Goal: Task Accomplishment & Management: Manage account settings

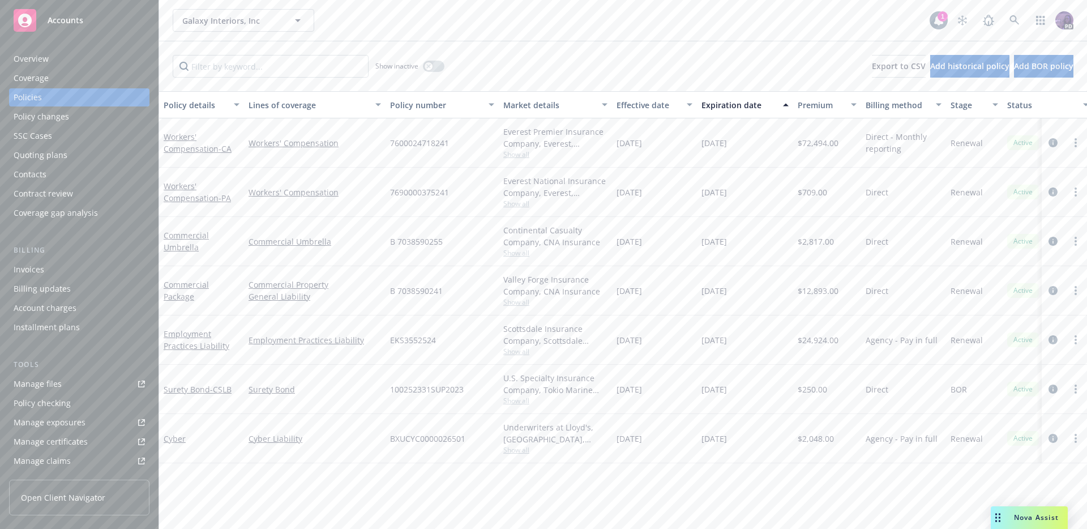
click at [389, 23] on div "Galaxy Interiors, Inc Galaxy Interiors, Inc" at bounding box center [551, 20] width 757 height 23
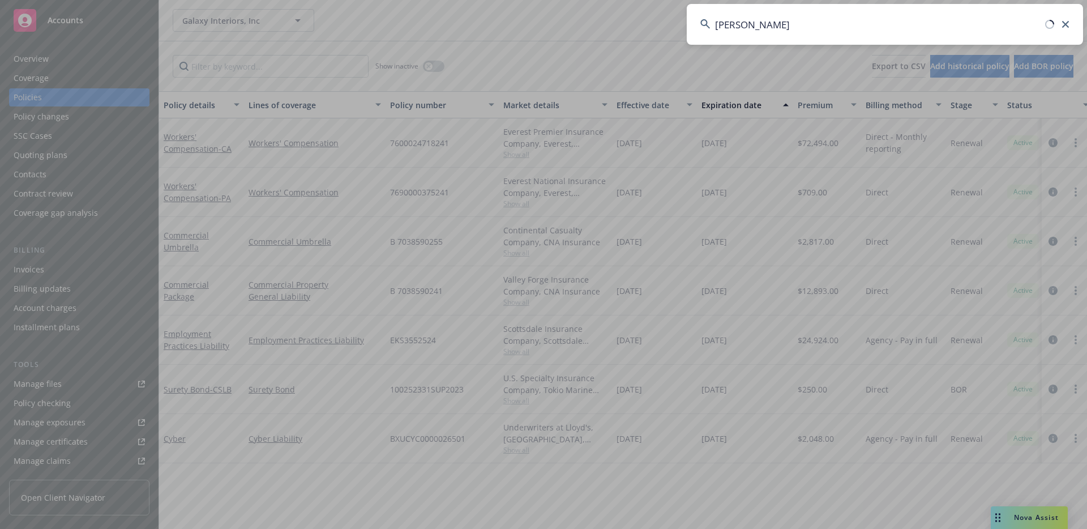
type input "[PERSON_NAME]"
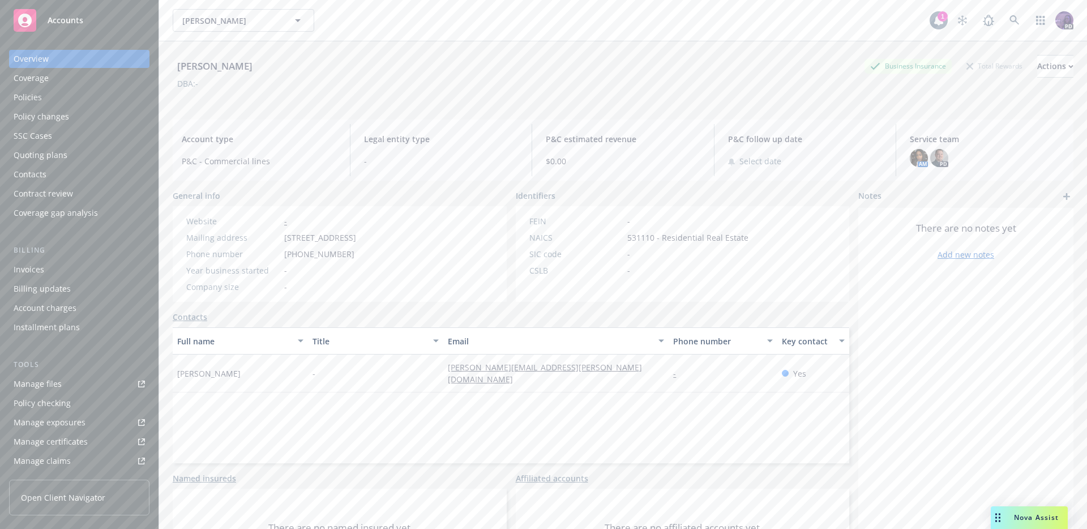
click at [104, 163] on div "Quoting plans" at bounding box center [79, 155] width 131 height 18
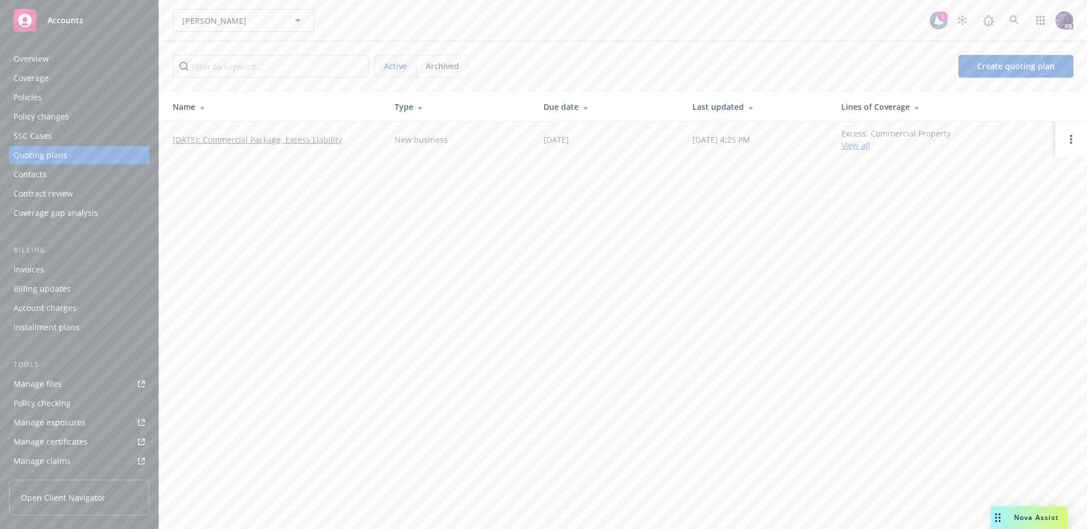
click at [220, 136] on link "[DATE]: Commercial Package, Excess Liability" at bounding box center [257, 140] width 169 height 12
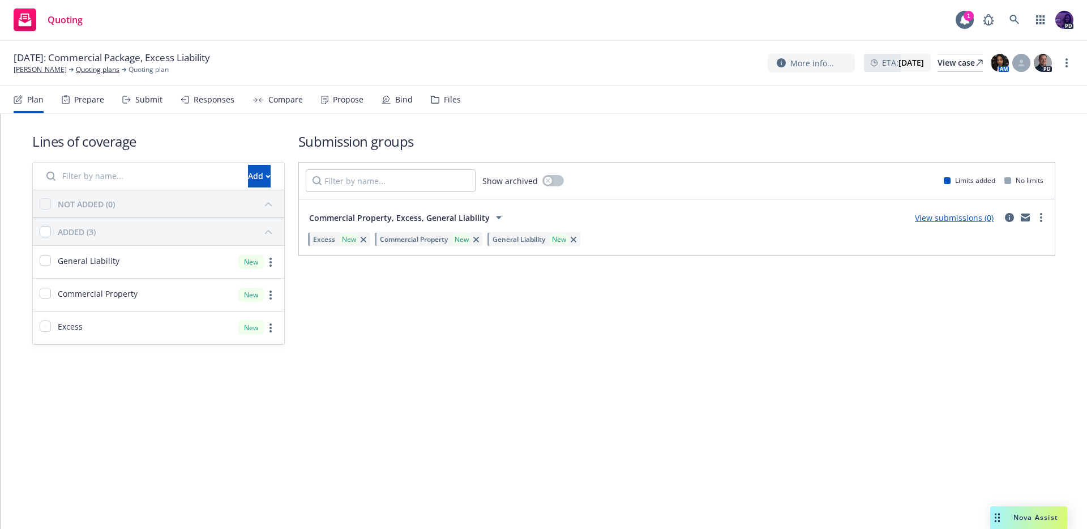
click at [368, 32] on div "Quoting 1 PD" at bounding box center [543, 20] width 1087 height 41
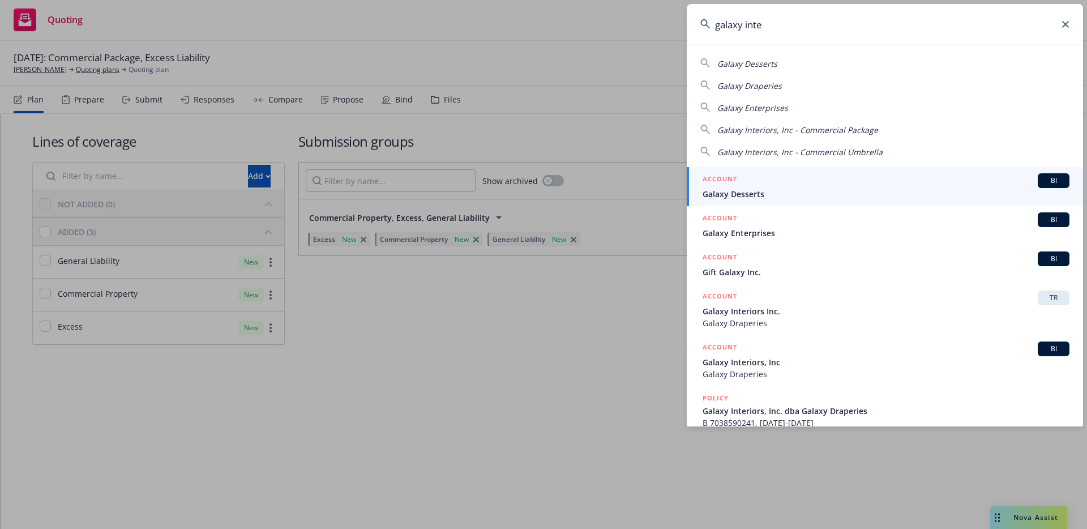
type input "galaxy inter"
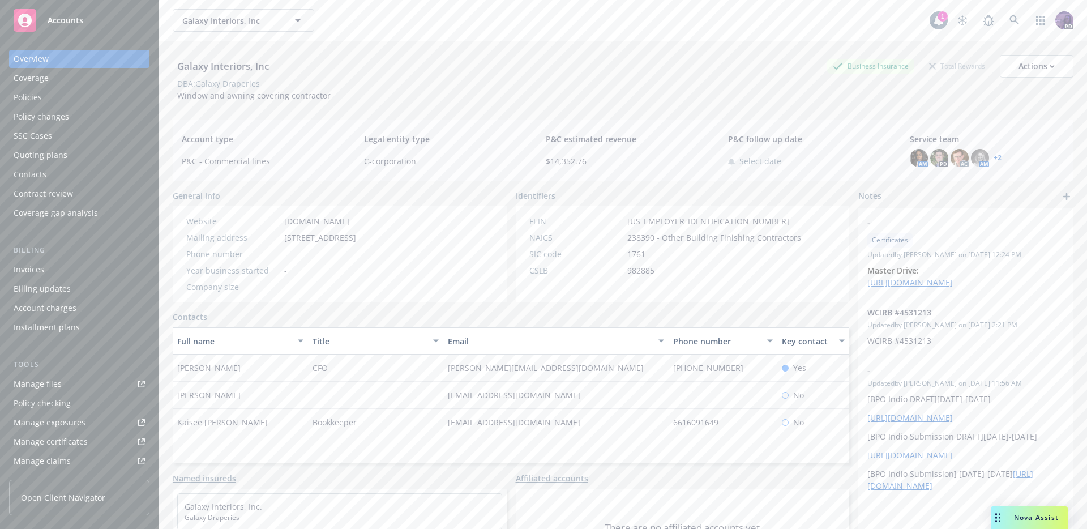
click at [82, 157] on div "Quoting plans" at bounding box center [79, 155] width 131 height 18
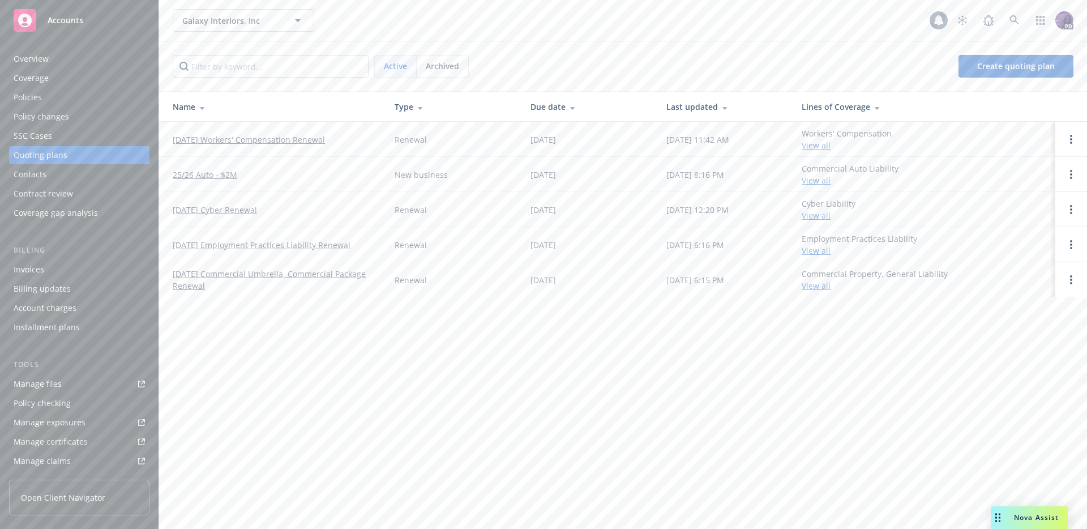
click at [104, 123] on div "Policy changes" at bounding box center [79, 117] width 131 height 18
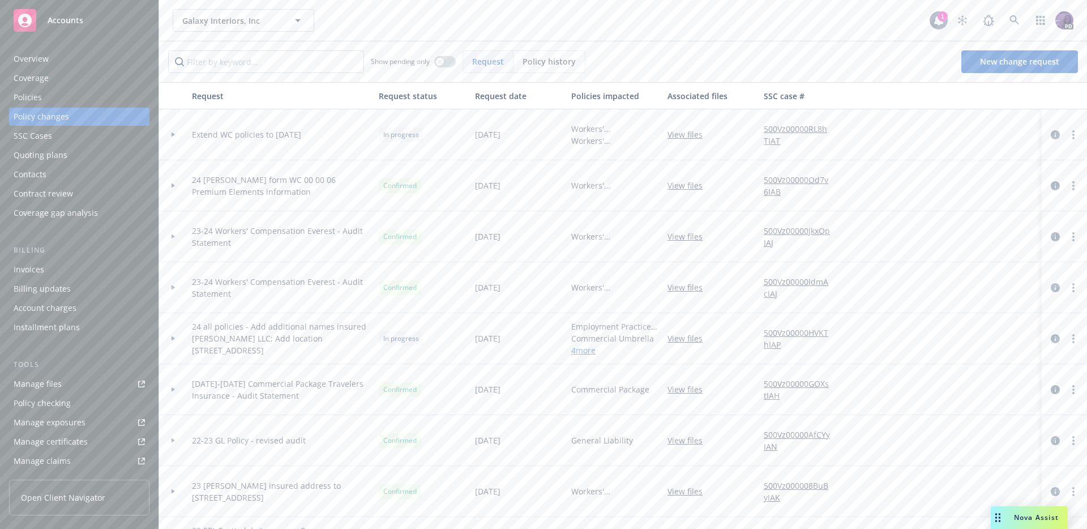
click at [163, 137] on div at bounding box center [173, 134] width 28 height 51
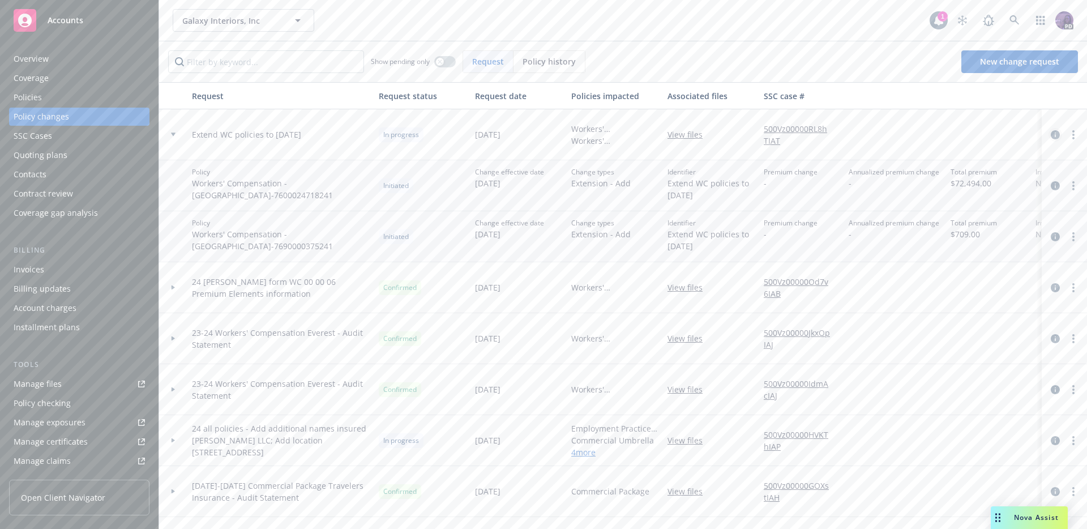
click at [1051, 136] on icon "circleInformation" at bounding box center [1055, 134] width 9 height 9
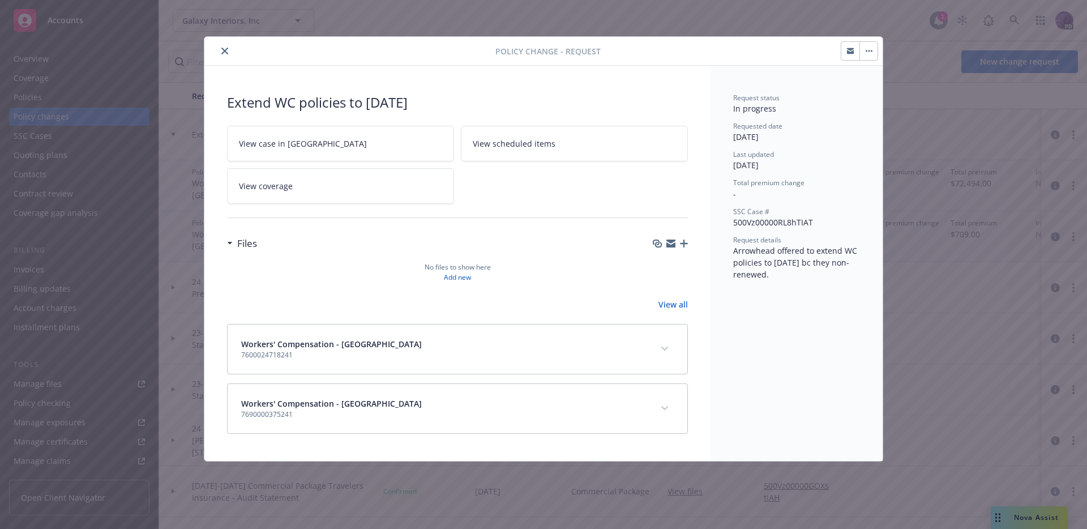
click at [872, 50] on icon "button" at bounding box center [869, 51] width 7 height 2
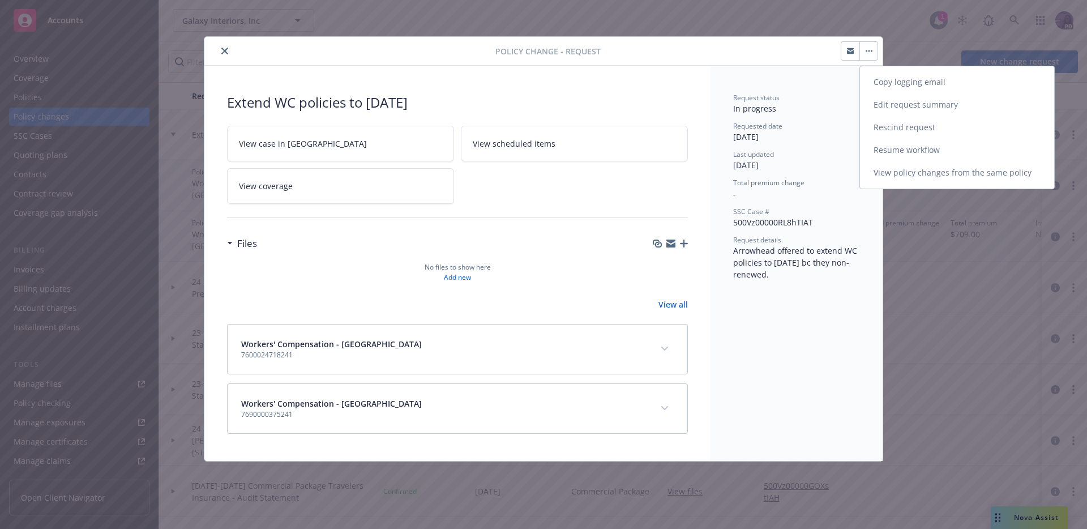
click at [923, 106] on link "Edit request summary" at bounding box center [957, 104] width 194 height 23
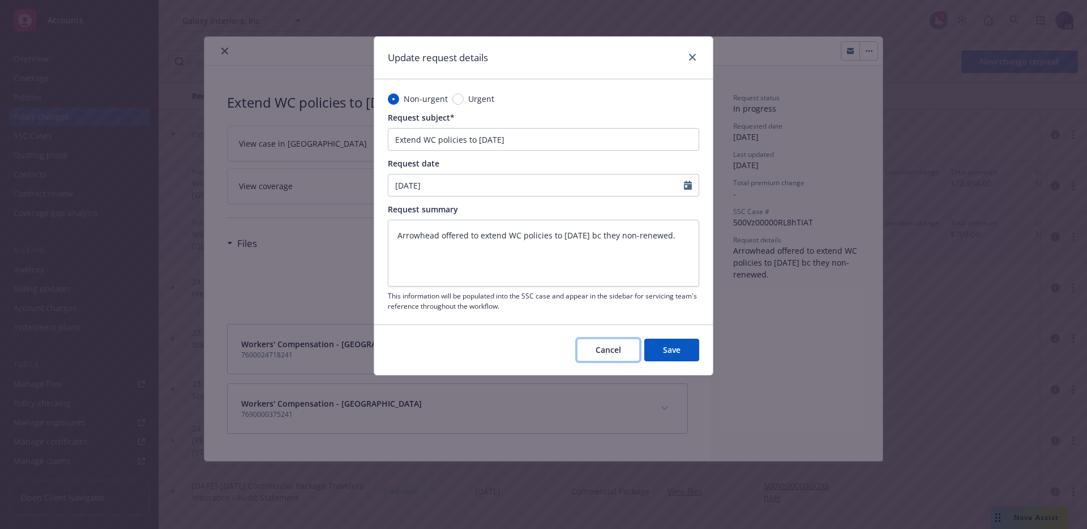
type textarea "x"
click at [607, 350] on span "Cancel" at bounding box center [608, 349] width 25 height 11
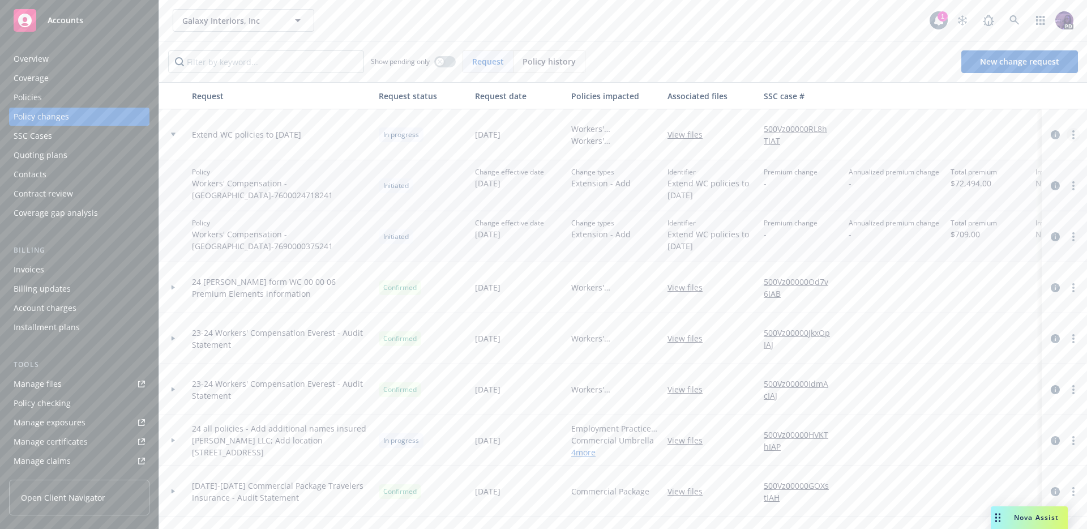
click at [1069, 135] on link "more" at bounding box center [1074, 135] width 14 height 14
click at [982, 219] on link "Resume workflow" at bounding box center [974, 226] width 194 height 23
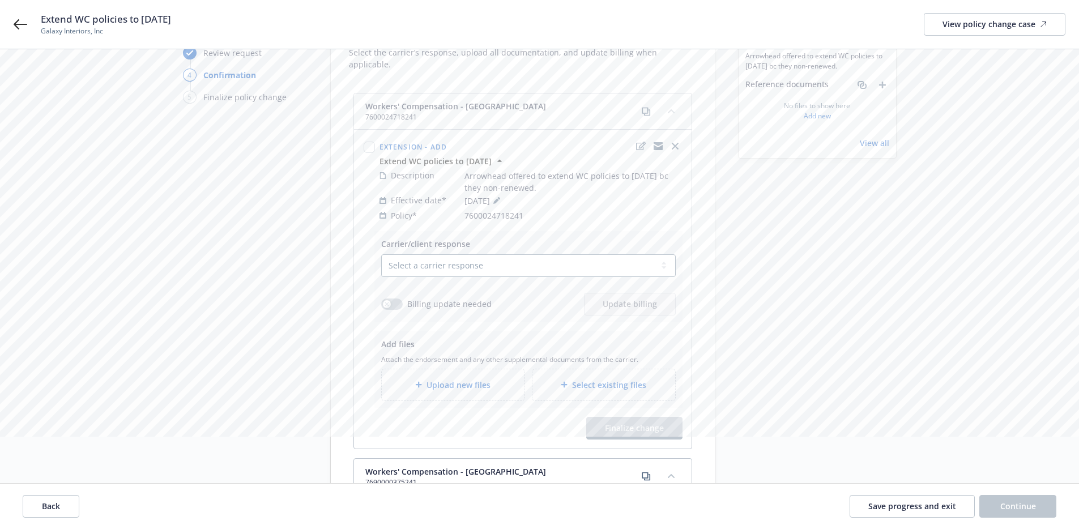
scroll to position [156, 0]
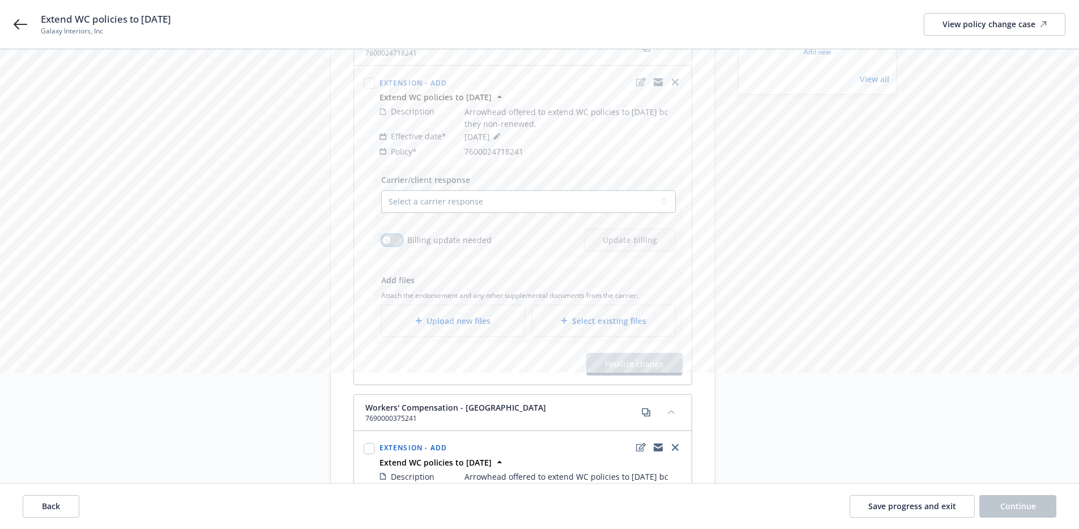
click at [398, 234] on button "button" at bounding box center [392, 239] width 22 height 11
click at [455, 191] on select "Select a carrier response Accepted Accepted with revision No endorsement needed…" at bounding box center [528, 201] width 295 height 23
select select "ACCEPTED"
click at [381, 190] on select "Select a carrier response Accepted Accepted with revision No endorsement needed…" at bounding box center [528, 201] width 295 height 23
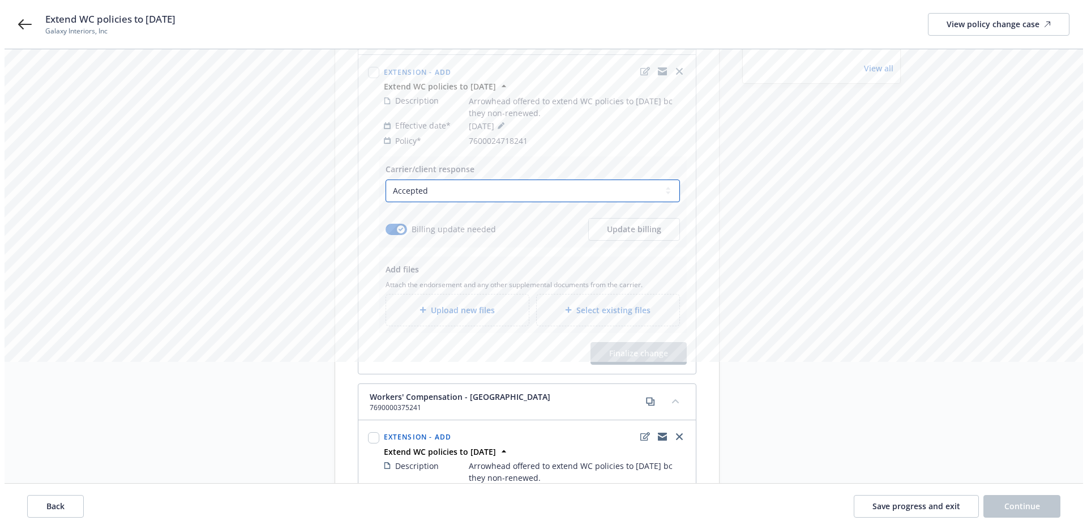
scroll to position [181, 0]
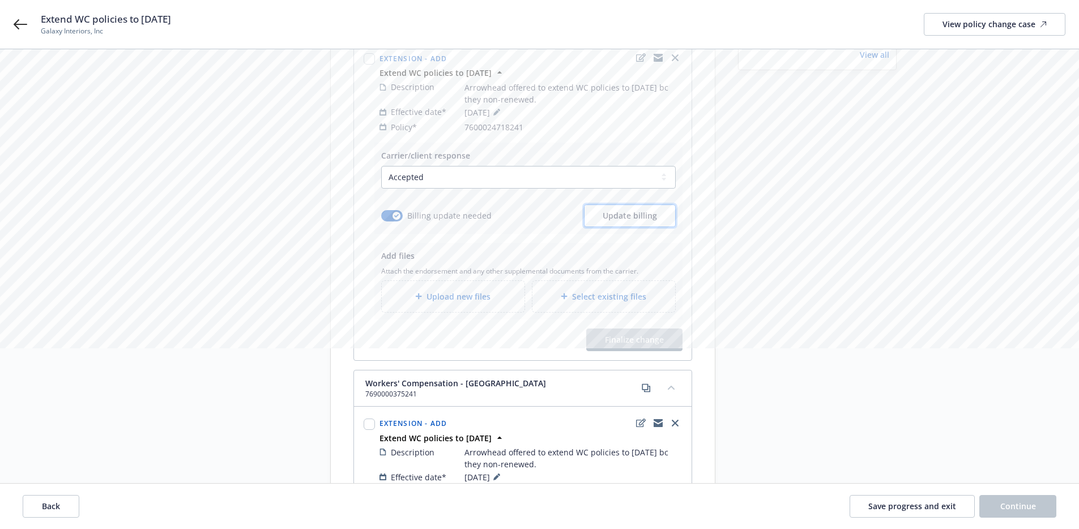
click at [645, 210] on span "Update billing" at bounding box center [630, 215] width 54 height 11
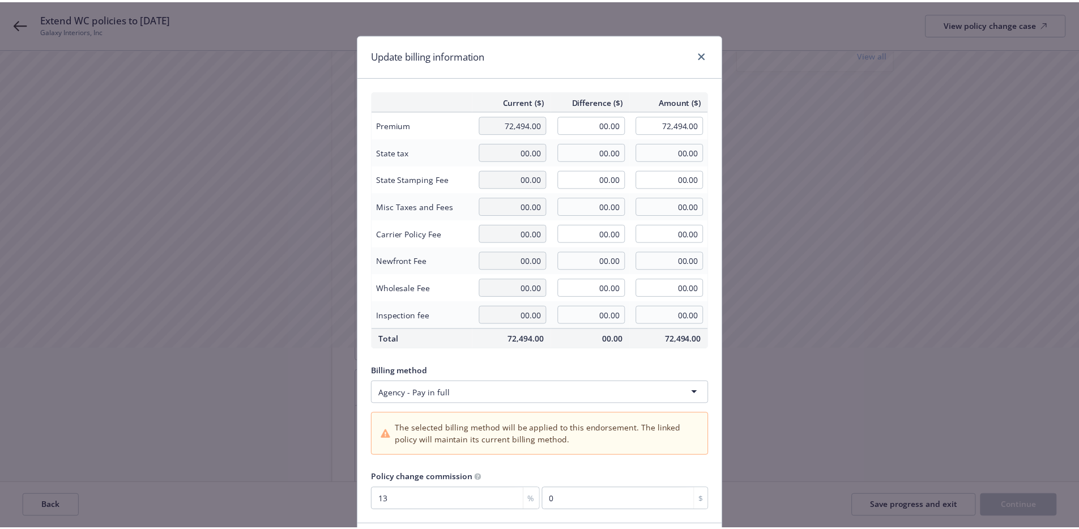
scroll to position [5, 0]
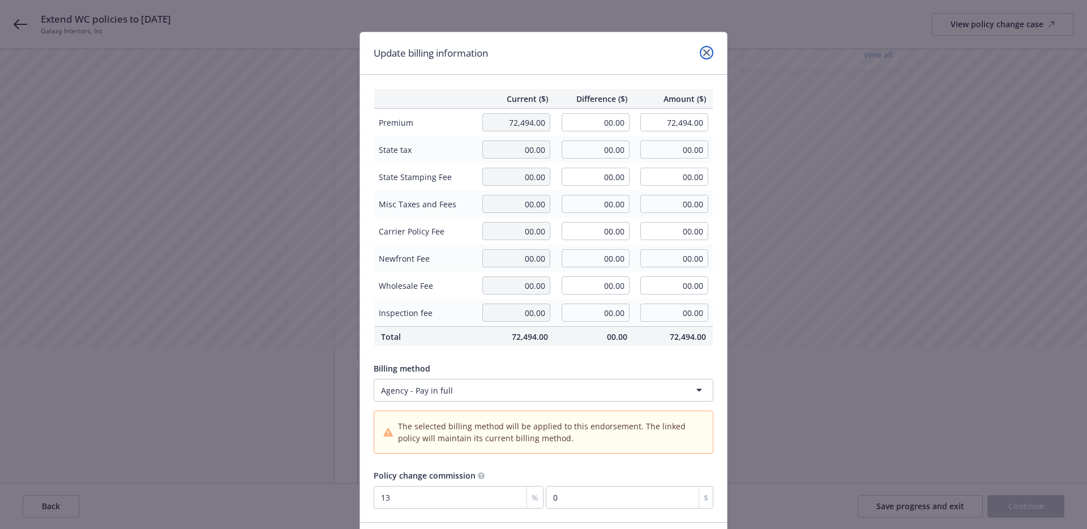
click at [704, 52] on icon "close" at bounding box center [706, 52] width 7 height 7
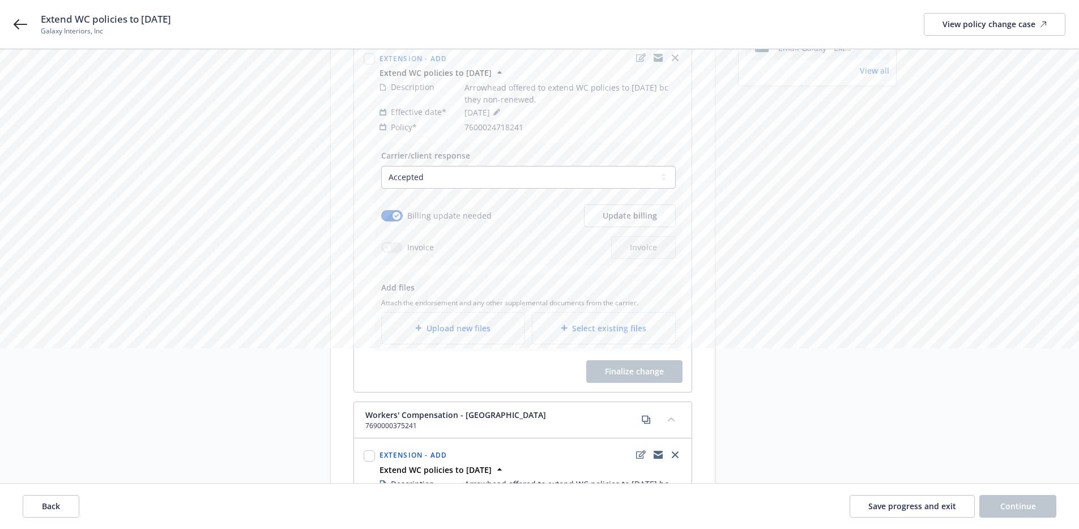
click at [327, 30] on div "Extend WC policies to 10/5/2025 Galaxy Interiors, Inc View policy change case" at bounding box center [553, 24] width 1025 height 24
click at [28, 28] on div "Extend WC policies to 10/5/2025 Galaxy Interiors, Inc View policy change case" at bounding box center [539, 24] width 1079 height 49
click at [23, 26] on icon at bounding box center [21, 25] width 14 height 14
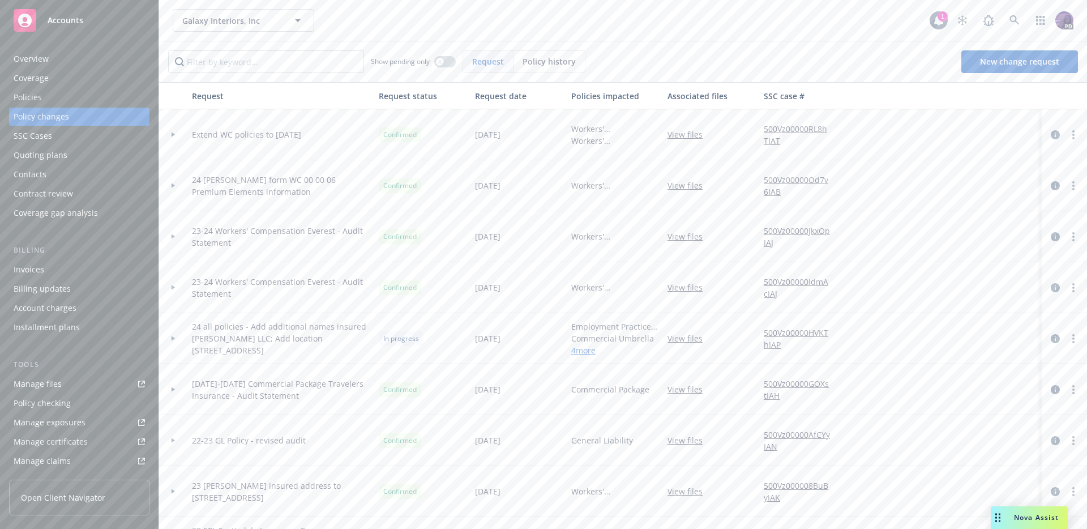
click at [90, 59] on div "Overview" at bounding box center [79, 59] width 131 height 18
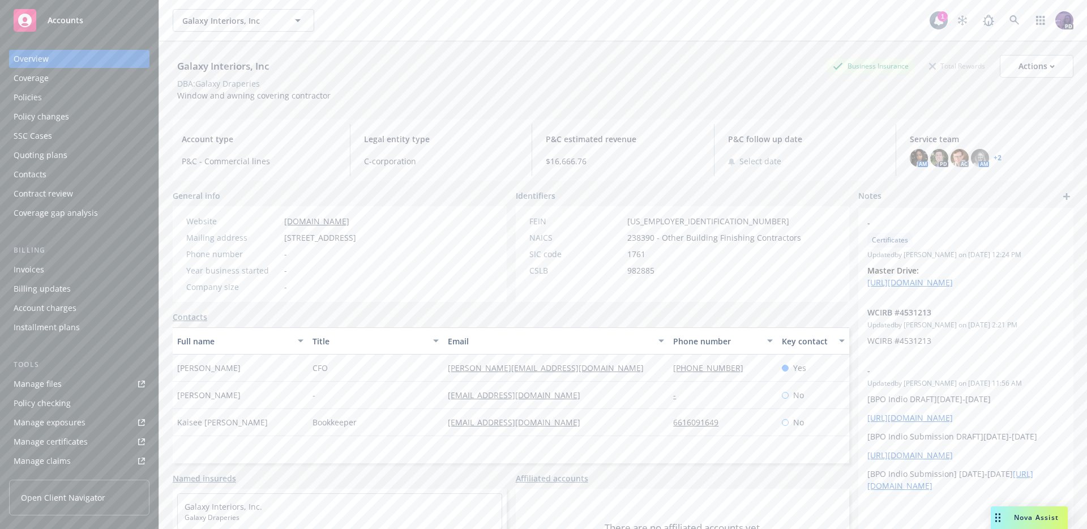
click at [46, 266] on div "Invoices" at bounding box center [79, 270] width 131 height 18
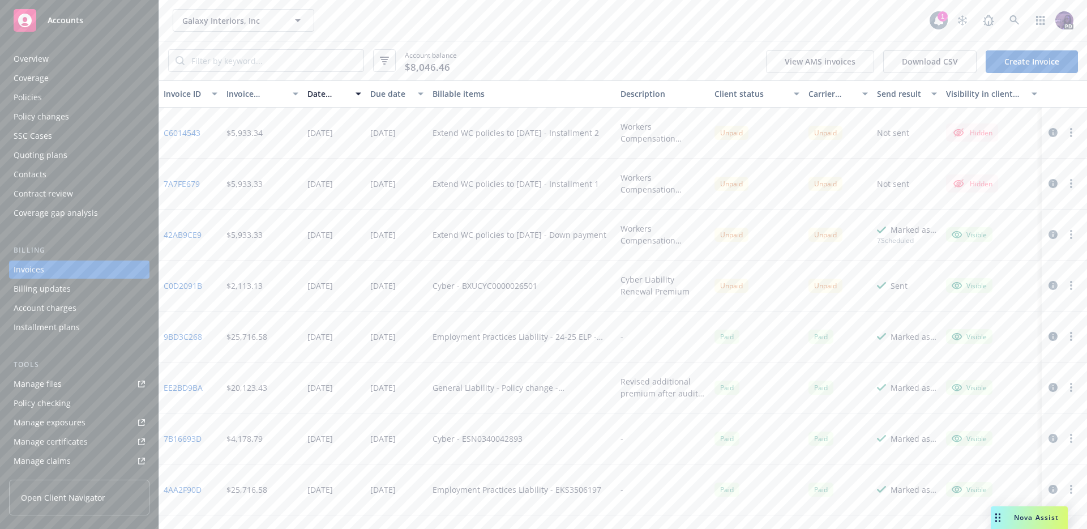
click at [53, 92] on div "Policies" at bounding box center [79, 97] width 131 height 18
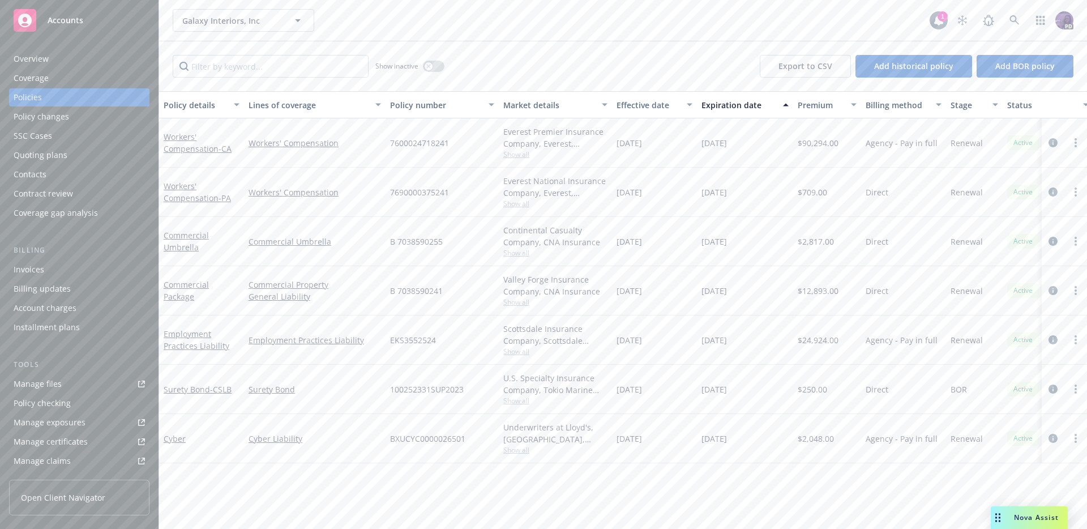
click at [93, 61] on div "Overview" at bounding box center [79, 59] width 131 height 18
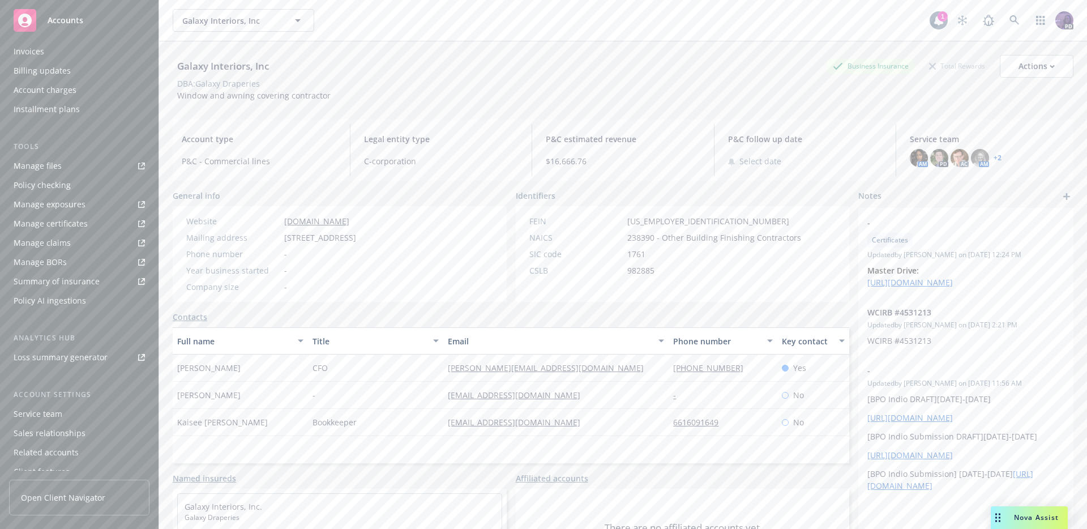
scroll to position [248, 0]
click at [70, 464] on div "Client access" at bounding box center [79, 462] width 131 height 18
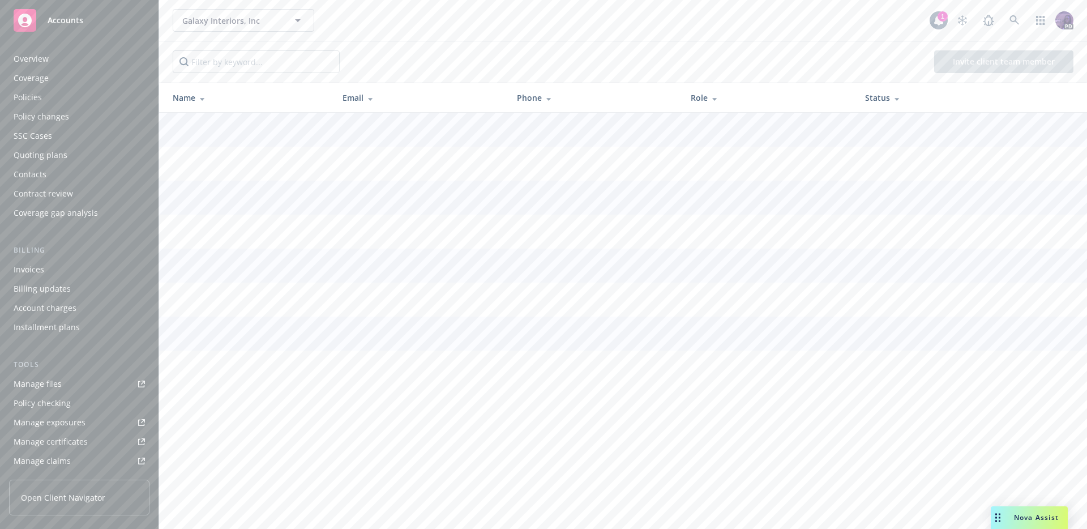
scroll to position [248, 0]
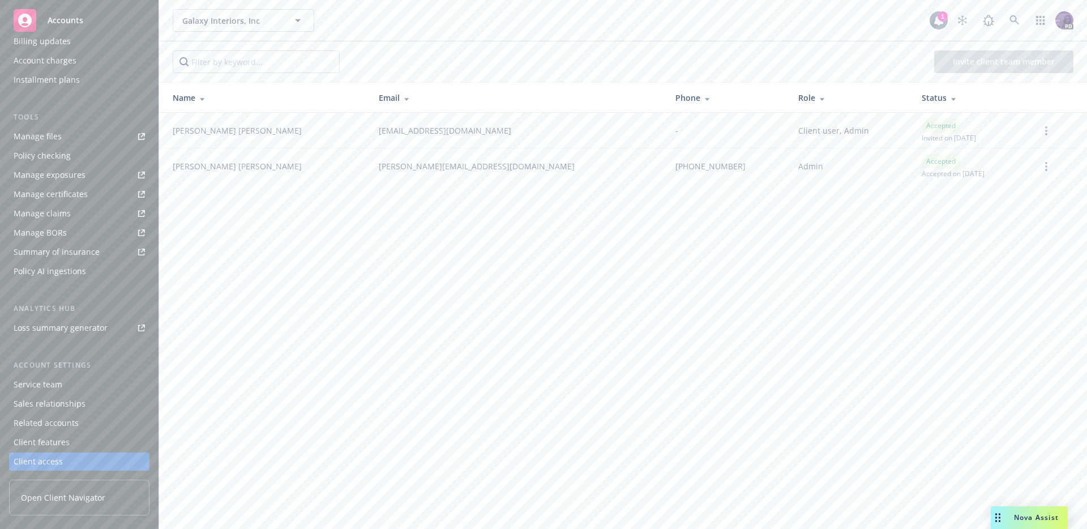
click at [78, 444] on div "Client features" at bounding box center [79, 442] width 131 height 18
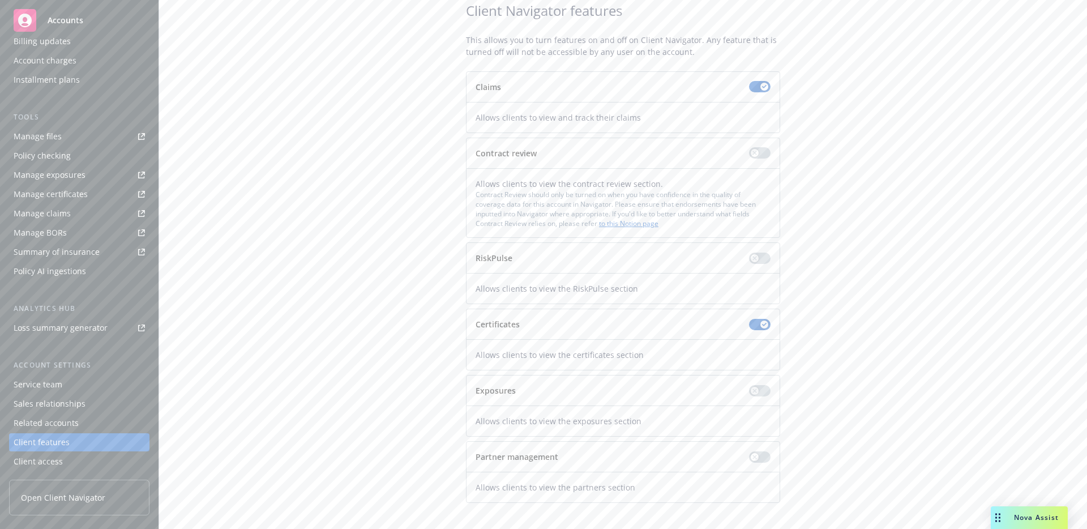
scroll to position [69, 0]
click at [753, 391] on icon "button" at bounding box center [755, 389] width 5 height 5
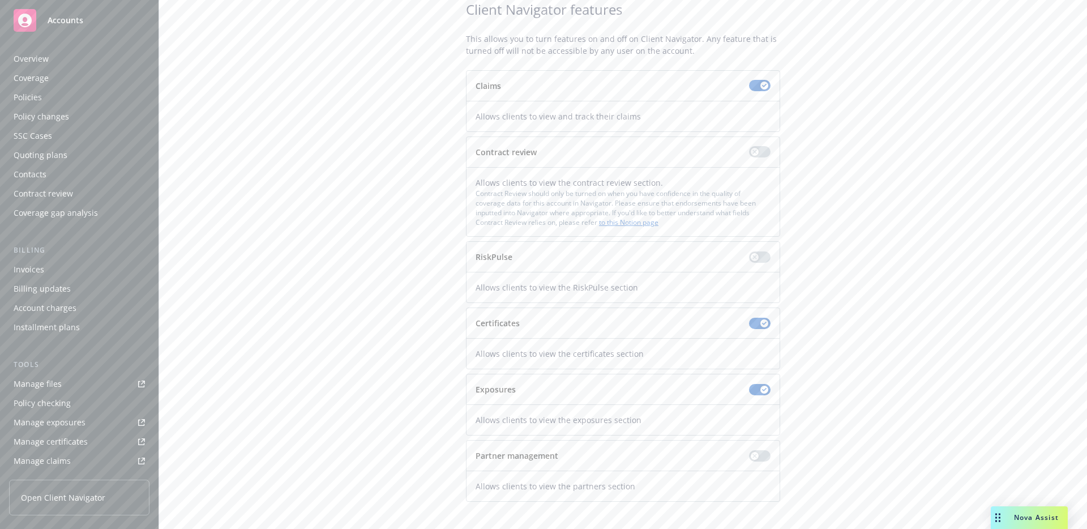
click at [89, 57] on div "Overview" at bounding box center [79, 59] width 131 height 18
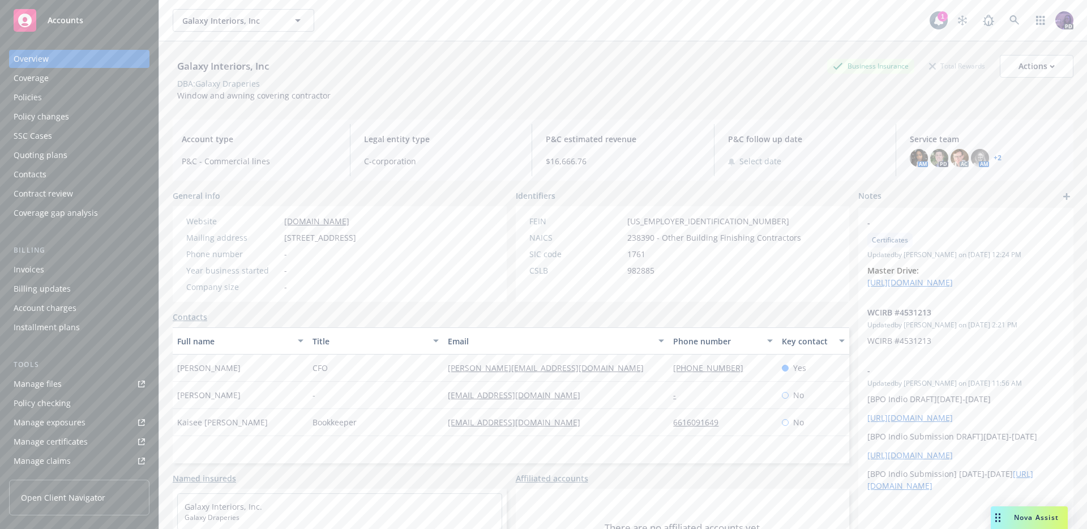
click at [131, 100] on div "Policies" at bounding box center [79, 97] width 131 height 18
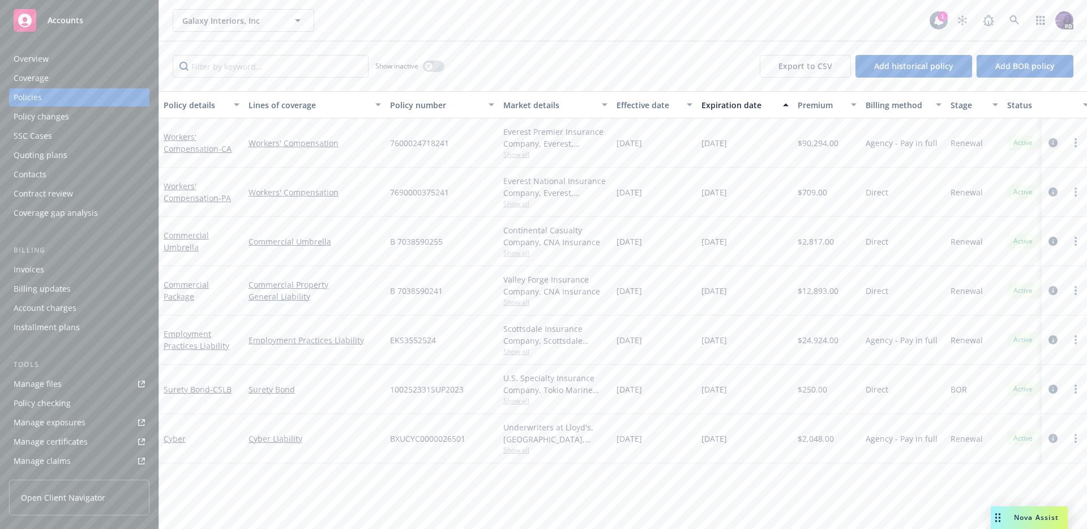
click at [1047, 142] on link "circleInformation" at bounding box center [1054, 143] width 14 height 14
click at [1049, 142] on div "Galaxy Interiors, Inc Galaxy Interiors, Inc 1 PD Show inactive Export to CSV Ad…" at bounding box center [623, 264] width 928 height 529
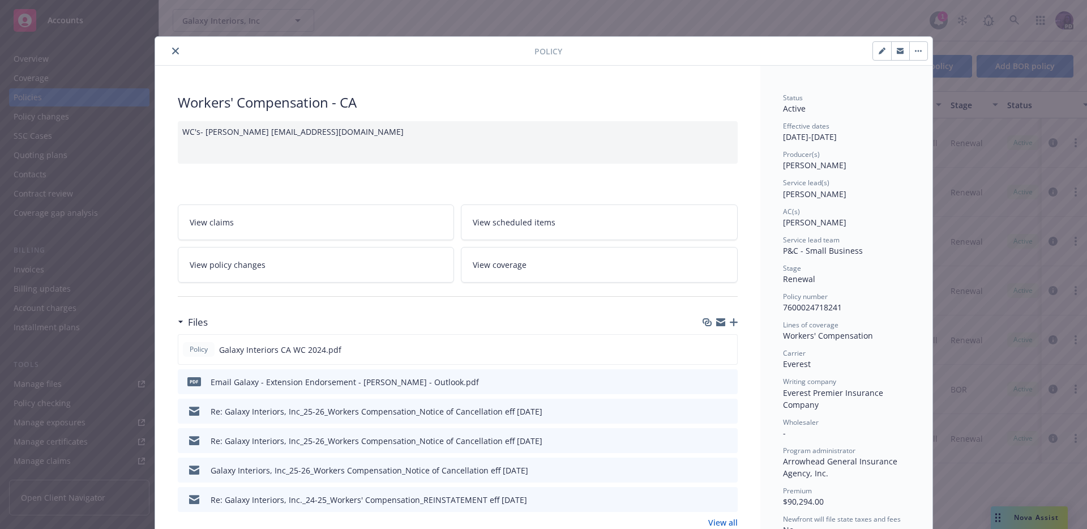
scroll to position [34, 0]
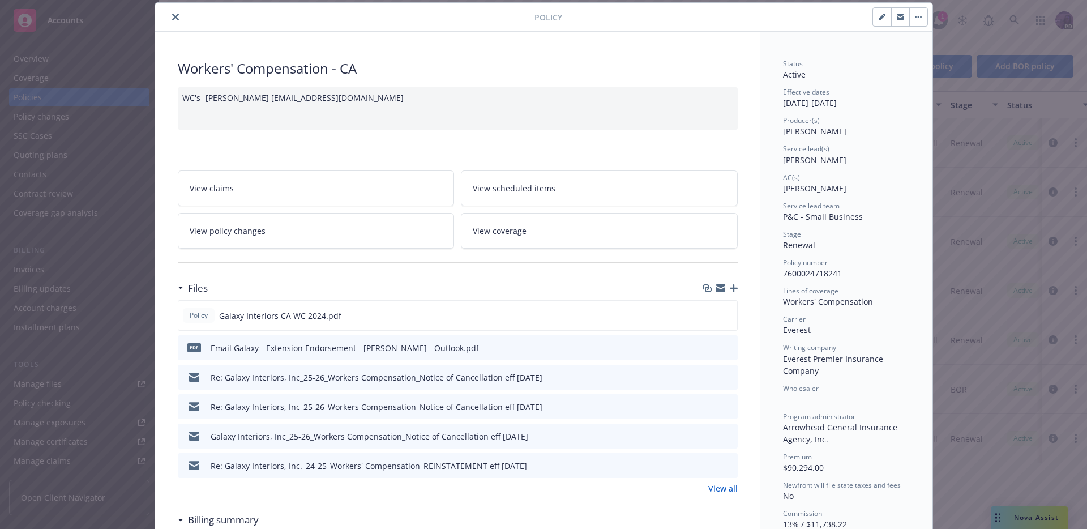
click at [172, 15] on icon "close" at bounding box center [175, 17] width 7 height 7
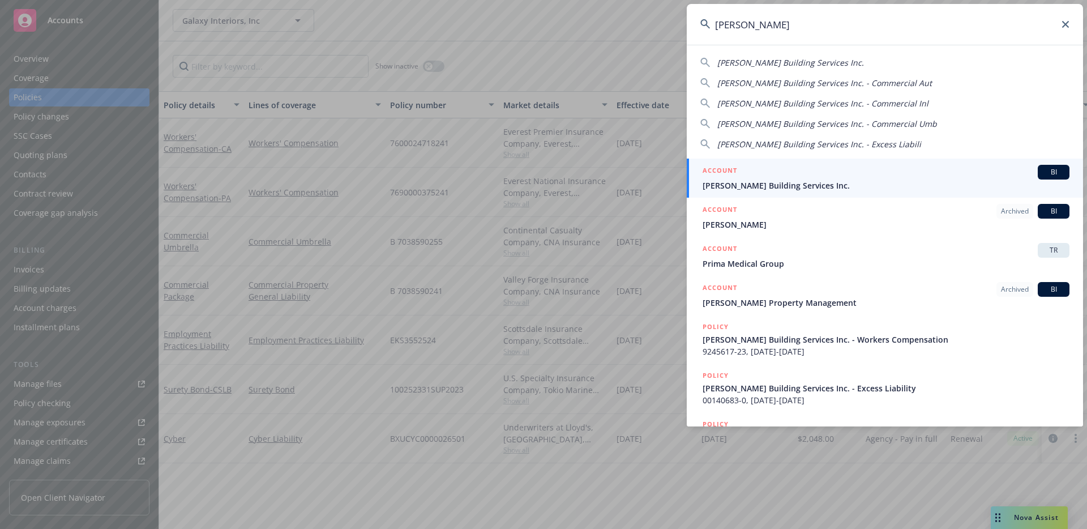
type input "chamberlin"
click at [776, 177] on div "ACCOUNT BI" at bounding box center [886, 172] width 367 height 15
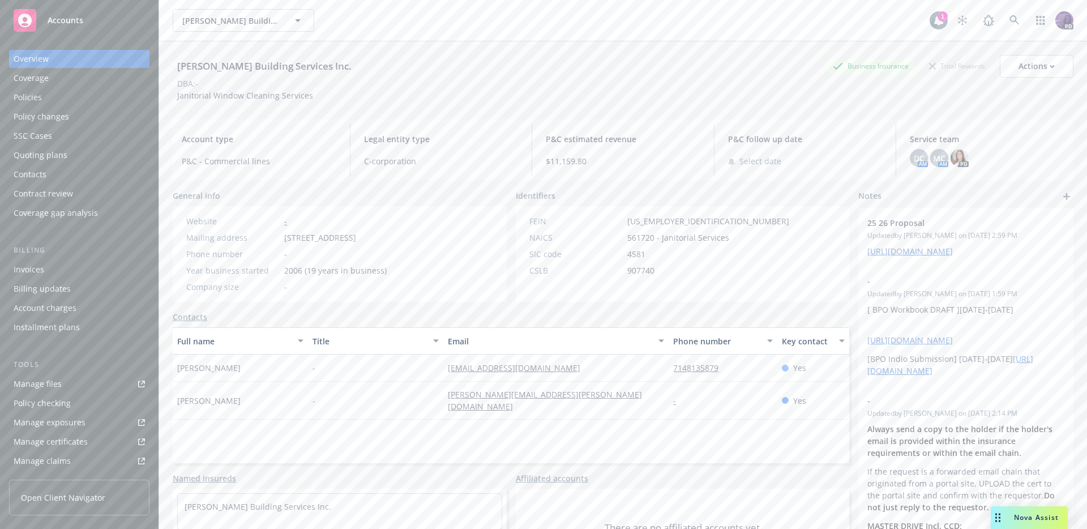
click at [78, 93] on div "Policies" at bounding box center [79, 97] width 131 height 18
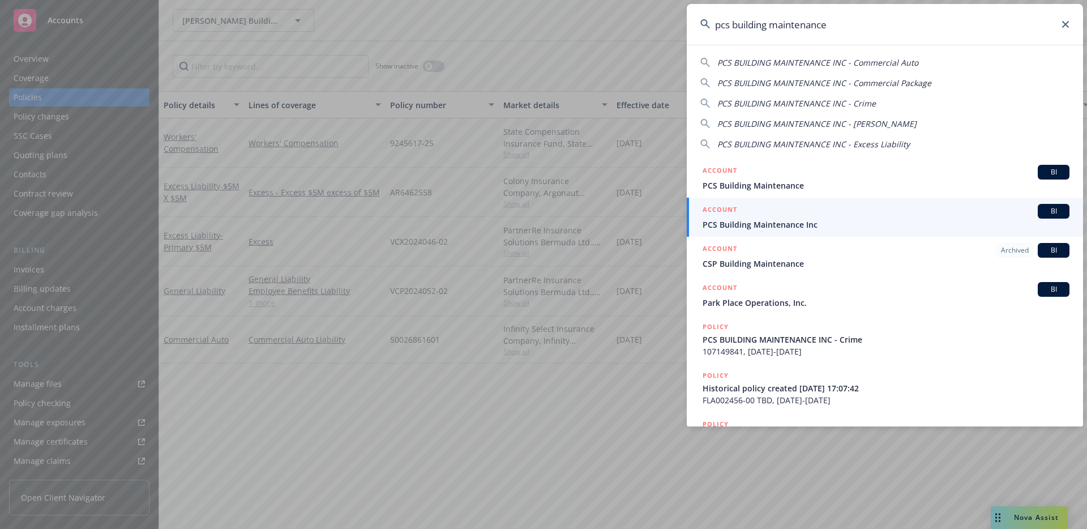
type input "pcs building maintenance"
click at [827, 219] on span "PCS Building Maintenance Inc" at bounding box center [886, 225] width 367 height 12
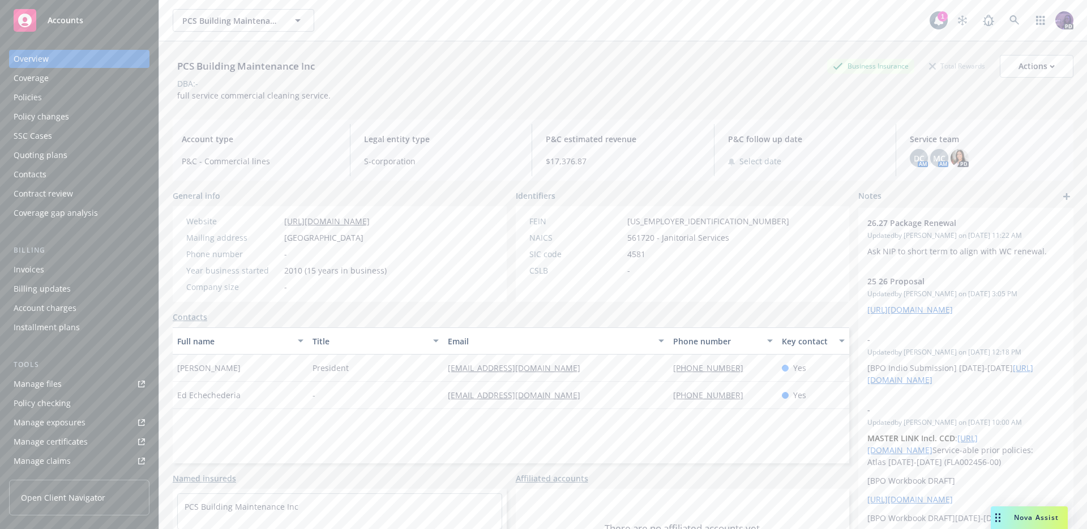
click at [112, 95] on div "Policies" at bounding box center [79, 97] width 131 height 18
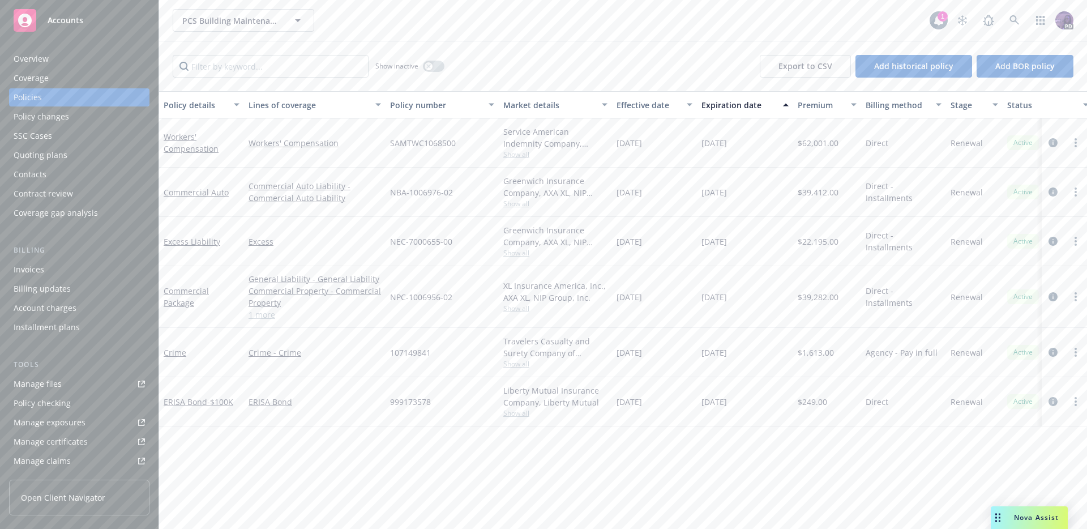
click at [46, 394] on div "Policy checking" at bounding box center [42, 403] width 57 height 18
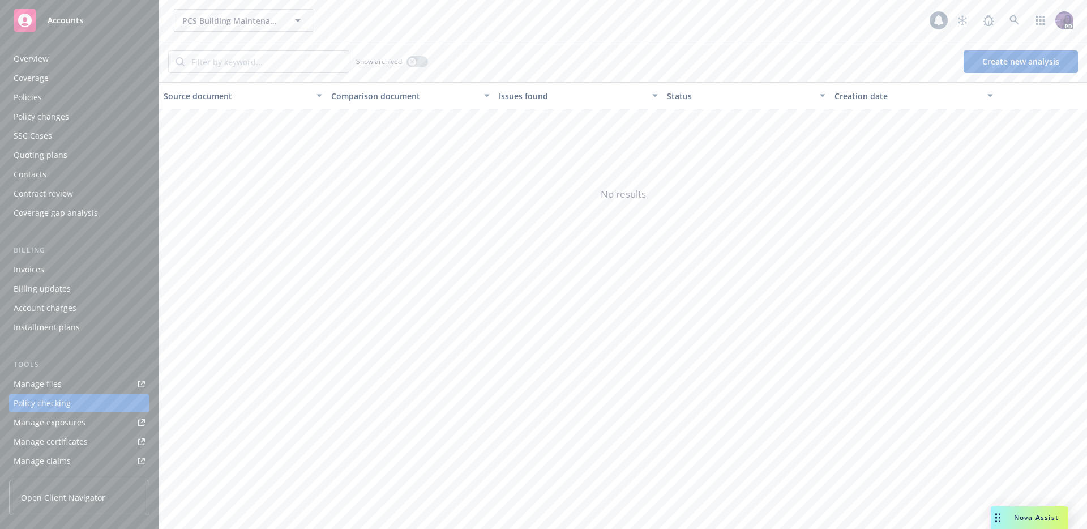
scroll to position [121, 0]
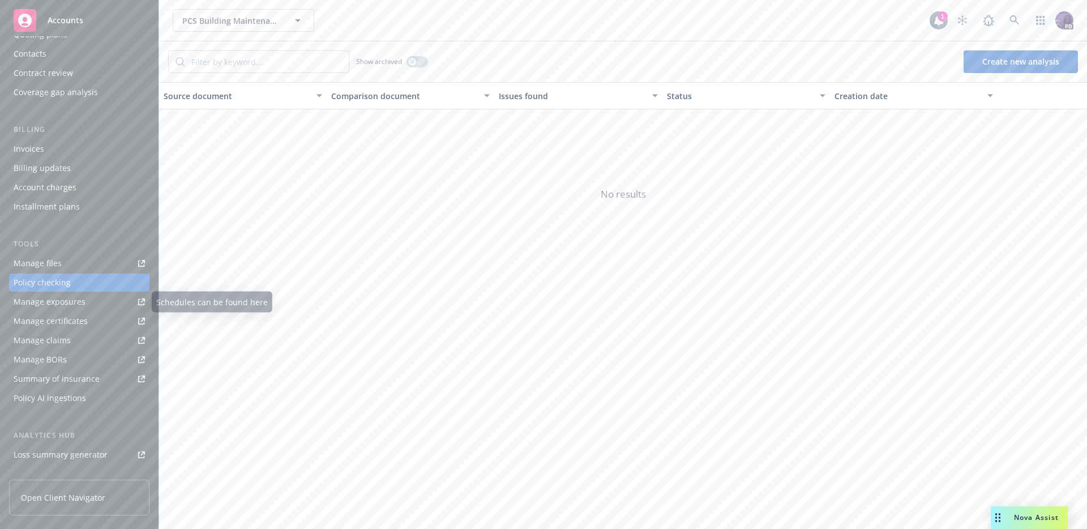
click at [75, 272] on link "Manage files" at bounding box center [79, 263] width 140 height 18
